Goal: Transaction & Acquisition: Obtain resource

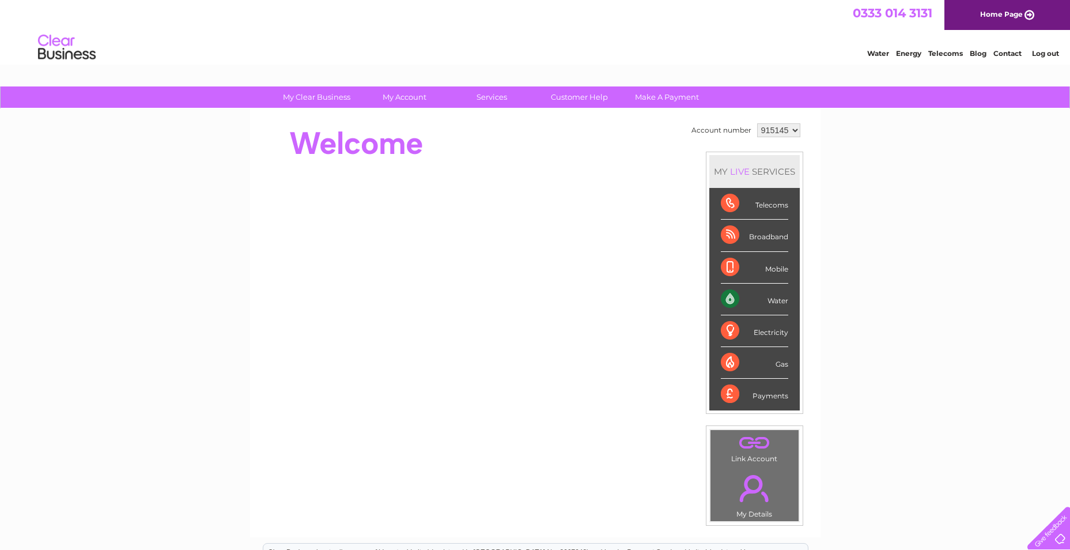
click at [771, 134] on select "915145 921946 925581 933970 937944 947986 960927 960928 960929 967703 968264 96…" at bounding box center [778, 130] width 43 height 14
select select "968336"
click at [757, 123] on select "915145 921946 925581 933970 937944 947986 960927 960928 960929 967703 968264 96…" at bounding box center [778, 130] width 43 height 14
click at [751, 484] on link "." at bounding box center [755, 488] width 82 height 40
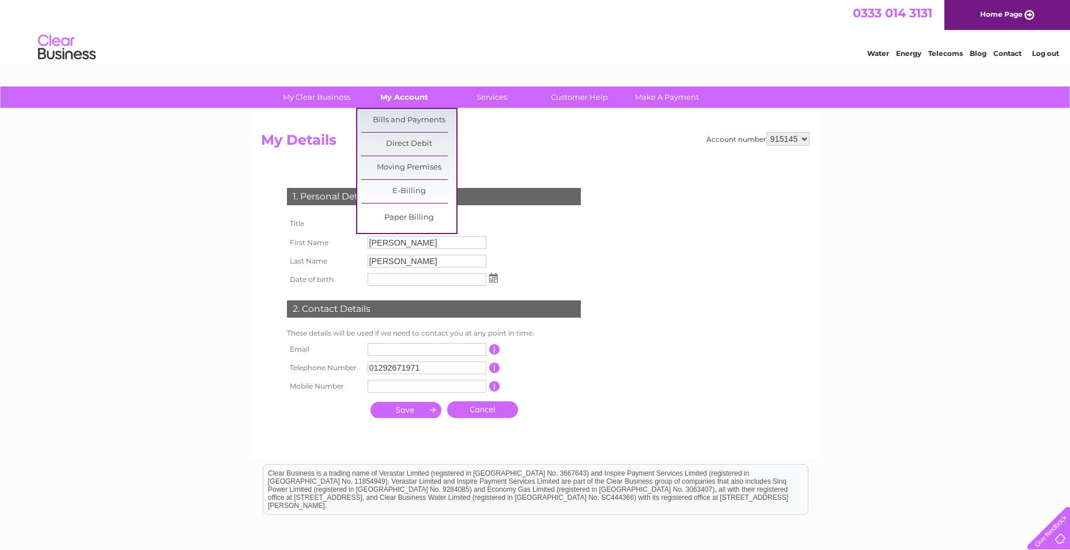
click at [409, 98] on link "My Account" at bounding box center [404, 96] width 95 height 21
click at [405, 120] on link "Bills and Payments" at bounding box center [408, 120] width 95 height 23
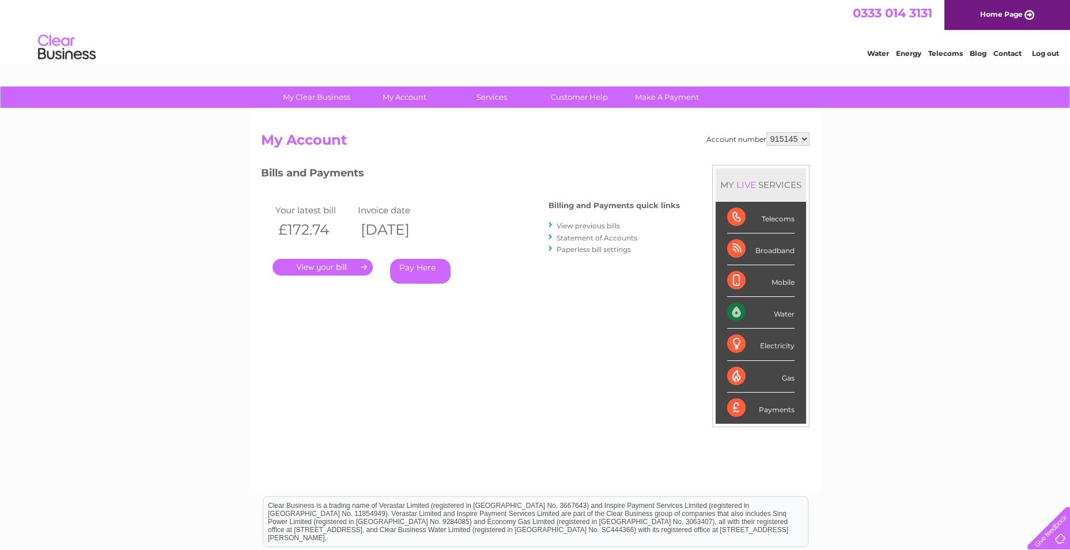
click at [796, 138] on select "915145 921946 925581 933970 937944 947986 960927 960928 960929 967703 968264 96…" at bounding box center [788, 139] width 43 height 14
select select "968336"
click at [767, 132] on select "915145 921946 925581 933970 937944 947986 960927 960928 960929 967703 968264 96…" at bounding box center [788, 139] width 43 height 14
drag, startPoint x: 798, startPoint y: 138, endPoint x: 771, endPoint y: 140, distance: 26.6
click at [771, 140] on select "915145 921946 925581 933970 937944 947986 960927 960928 960929 967703 968264 96…" at bounding box center [788, 139] width 43 height 14
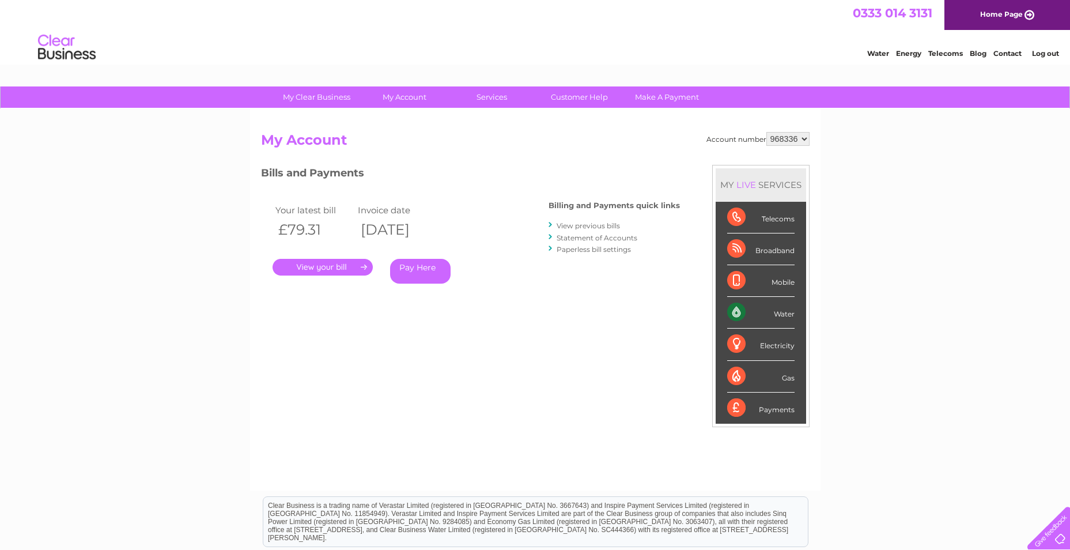
click at [767, 132] on select "915145 921946 925581 933970 937944 947986 960927 960928 960929 967703 968264 96…" at bounding box center [788, 139] width 43 height 14
click at [337, 263] on link "." at bounding box center [323, 267] width 100 height 17
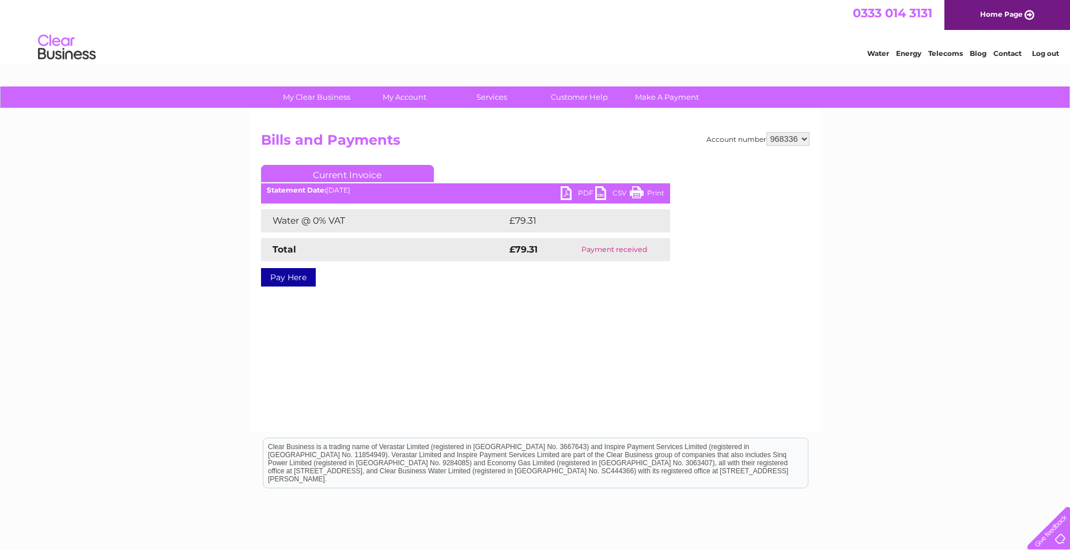
click at [582, 193] on link "PDF" at bounding box center [578, 194] width 35 height 17
